Goal: Ask a question

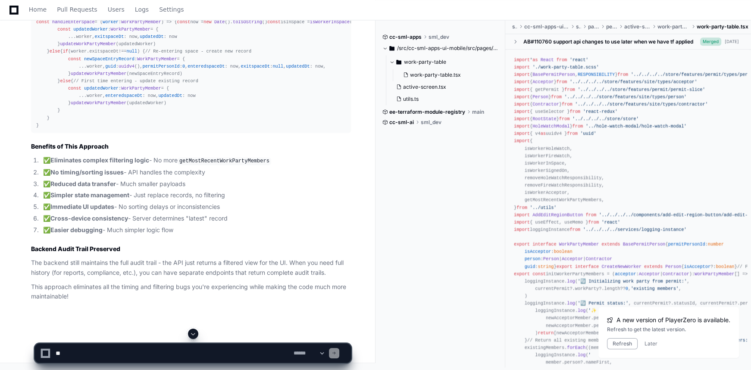
scroll to position [32353, 0]
drag, startPoint x: 43, startPoint y: 5, endPoint x: 537, endPoint y: 302, distance: 576.6
click at [43, 5] on link "Home" at bounding box center [38, 10] width 18 height 20
click at [191, 333] on span at bounding box center [193, 334] width 7 height 7
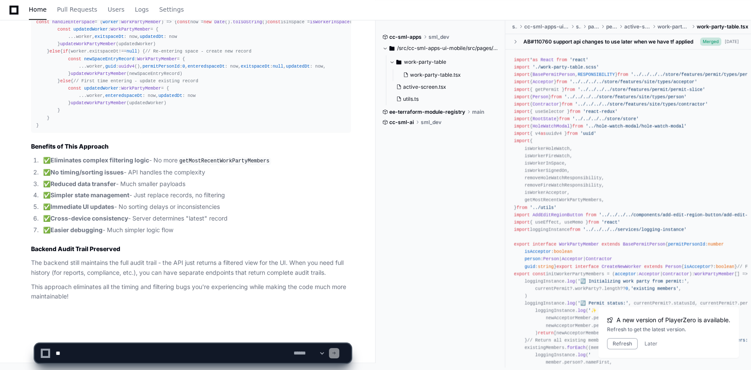
click at [172, 358] on textarea at bounding box center [173, 353] width 238 height 19
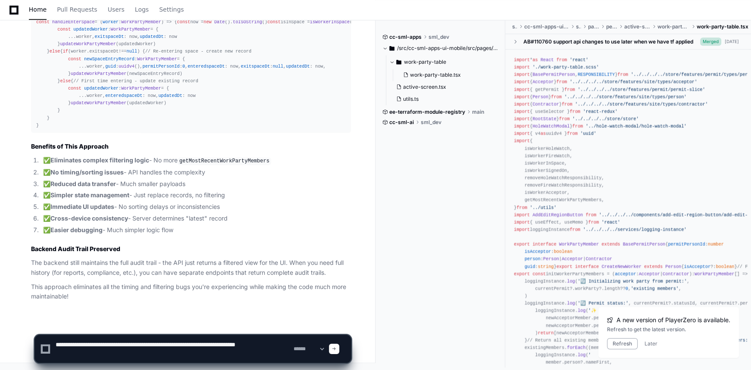
click at [219, 344] on textarea at bounding box center [173, 349] width 238 height 28
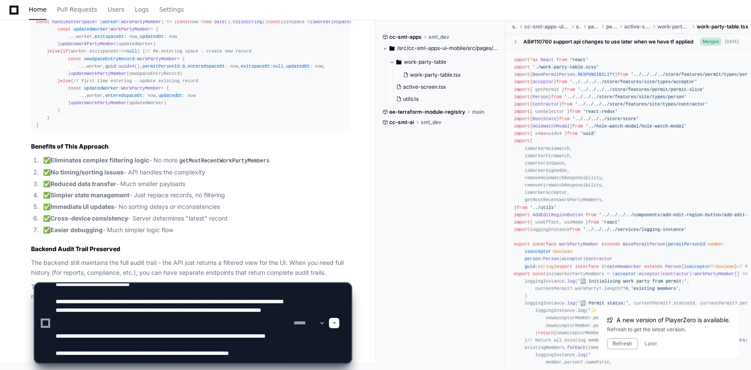
scroll to position [38, 0]
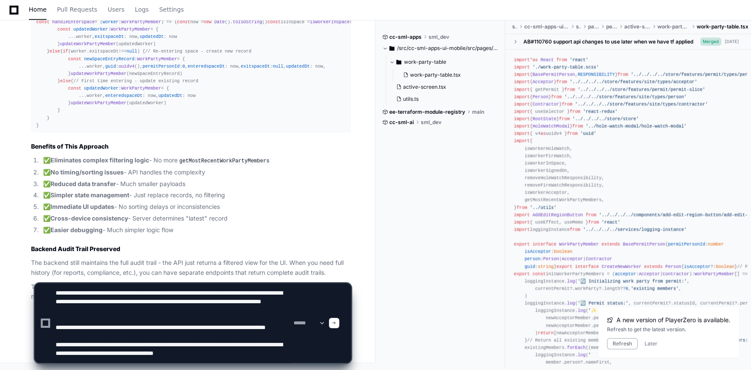
type textarea "**********"
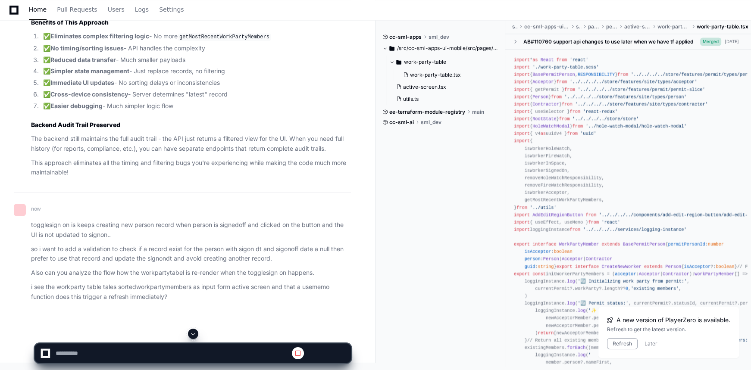
scroll to position [33304, 0]
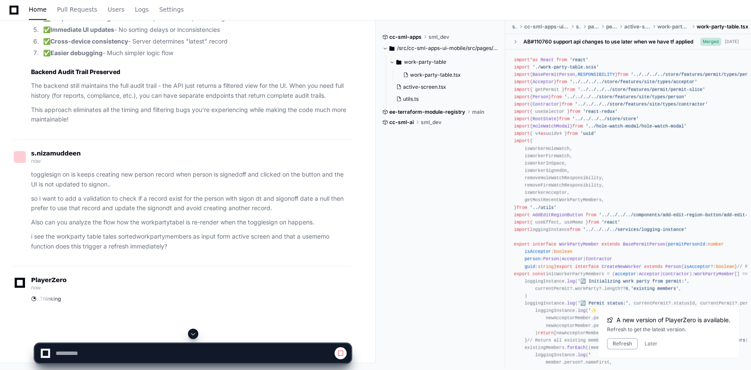
click at [194, 335] on span at bounding box center [193, 334] width 7 height 7
click at [344, 348] on div at bounding box center [193, 353] width 306 height 19
click at [342, 353] on span at bounding box center [340, 353] width 7 height 7
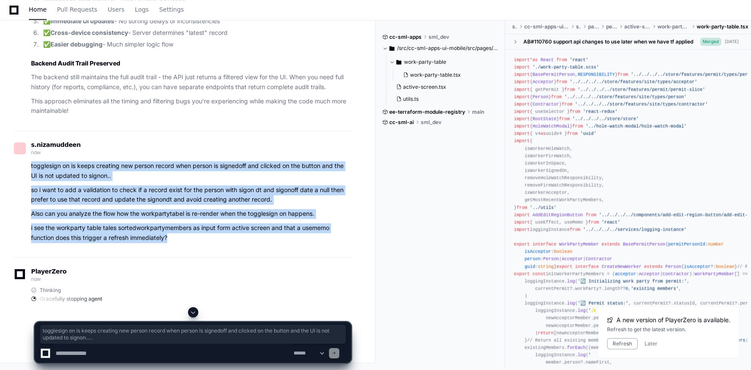
drag, startPoint x: 104, startPoint y: 231, endPoint x: 30, endPoint y: 177, distance: 91.8
click at [30, 177] on div "togglesign on is keeps creating new person record when person is signedoff and …" at bounding box center [182, 201] width 337 height 81
copy article "togglesign on is keeps creating new person record when person is signedoff and …"
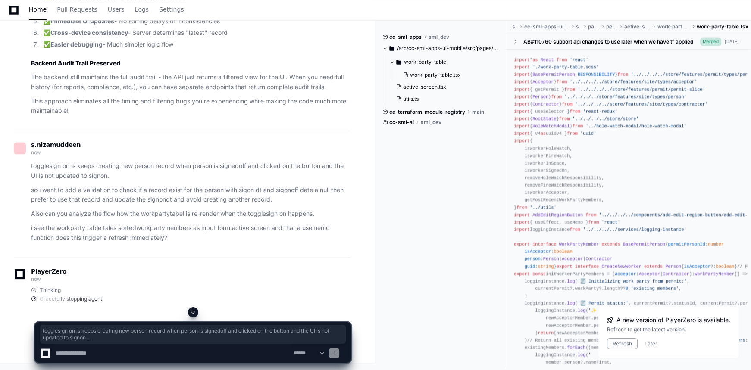
click at [106, 349] on textarea at bounding box center [173, 353] width 238 height 19
paste textarea "**********"
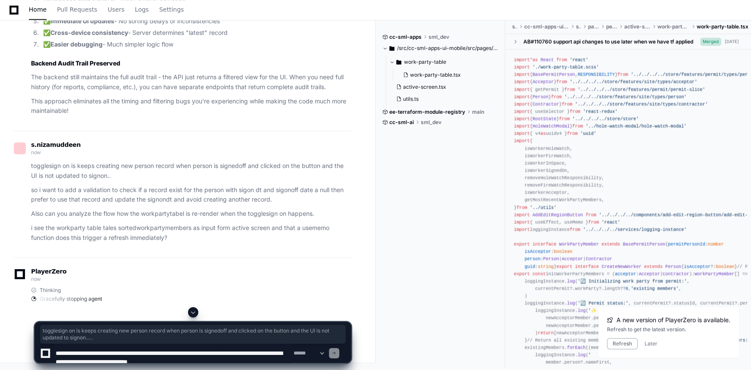
scroll to position [29, 0]
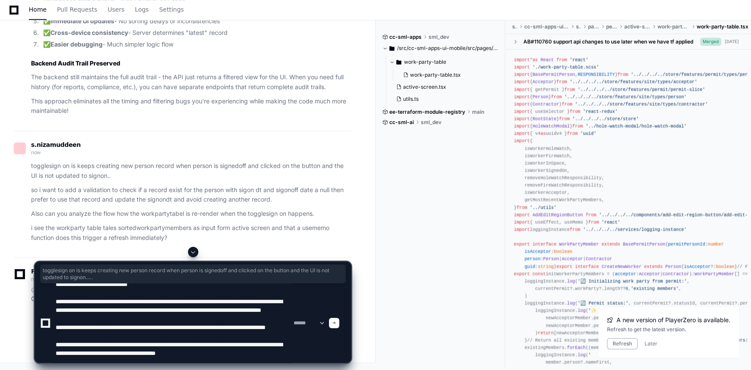
click at [289, 356] on textarea at bounding box center [173, 323] width 238 height 79
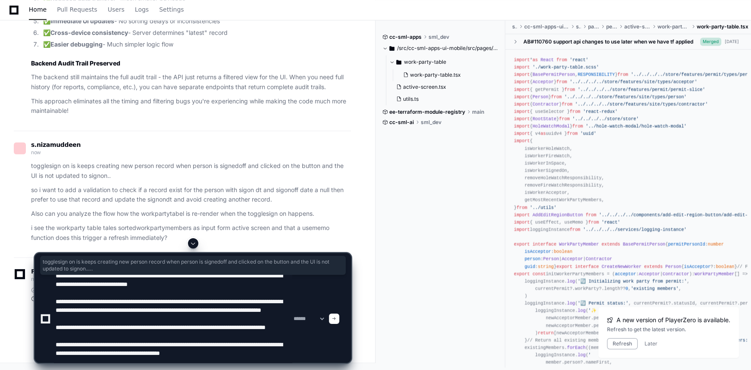
paste textarea "**********"
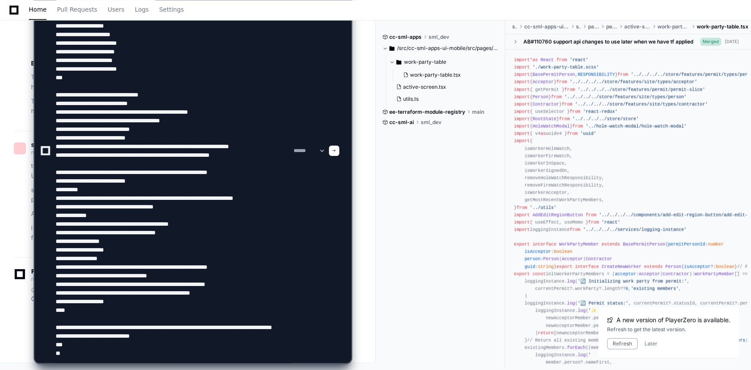
scroll to position [0, 0]
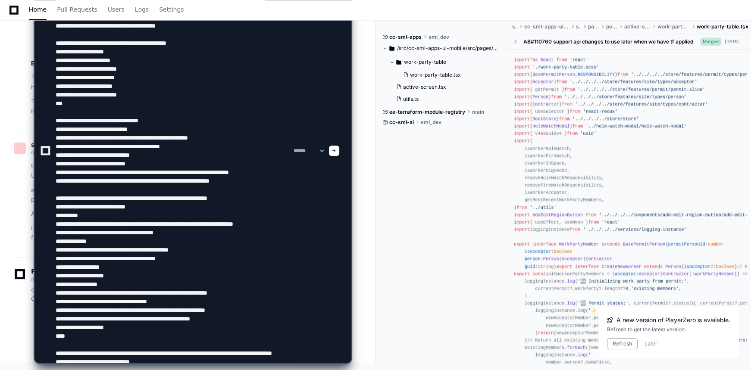
click at [239, 50] on textarea at bounding box center [173, 151] width 238 height 424
type textarea "**********"
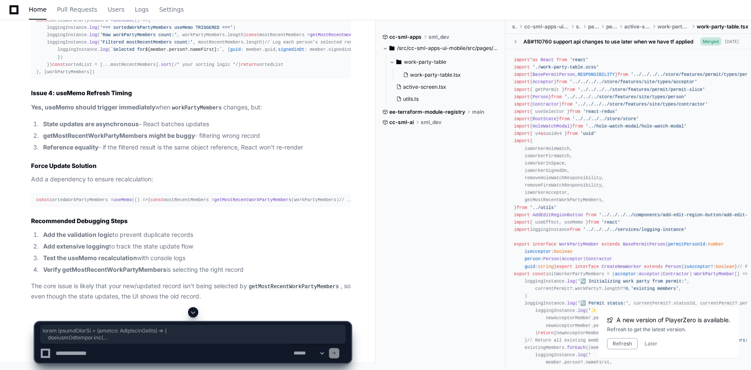
scroll to position [34593, 0]
drag, startPoint x: 36, startPoint y: 45, endPoint x: 65, endPoint y: 235, distance: 192.2
copy div "const toggleSignOn = ( worker : WorkPartyMember ) => { loggingInstance. log ( '…"
